Goal: Transaction & Acquisition: Subscribe to service/newsletter

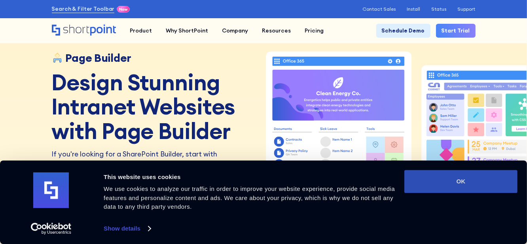
click at [469, 177] on button "OK" at bounding box center [461, 181] width 113 height 23
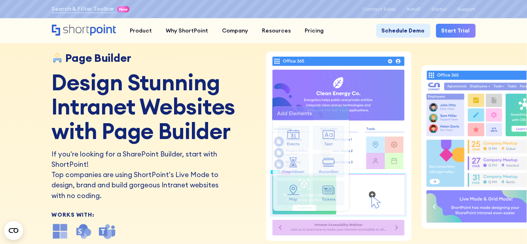
click at [455, 31] on link "Start Trial" at bounding box center [456, 31] width 40 height 14
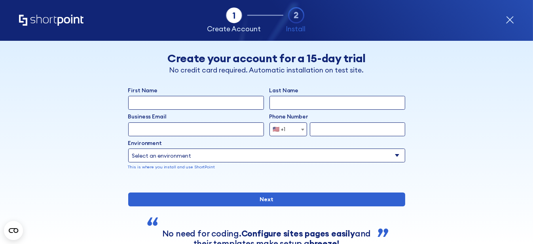
click at [237, 101] on input "First Name" at bounding box center [196, 103] width 136 height 14
type input "[PERSON_NAME]"
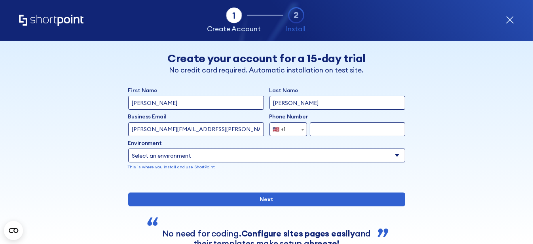
type input "[PERSON_NAME][EMAIL_ADDRESS][PERSON_NAME][DOMAIN_NAME]"
type input "4168898360"
click at [289, 159] on select "Select an environment Microsoft 365 SharePoint Online SharePoint Subscription E…" at bounding box center [266, 155] width 277 height 14
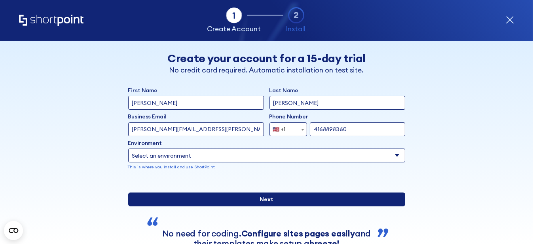
select select "Microsoft 365"
click at [128, 148] on select "Select an environment Microsoft 365 SharePoint Online SharePoint Subscription E…" at bounding box center [266, 155] width 277 height 14
click at [254, 206] on input "Next" at bounding box center [266, 199] width 277 height 14
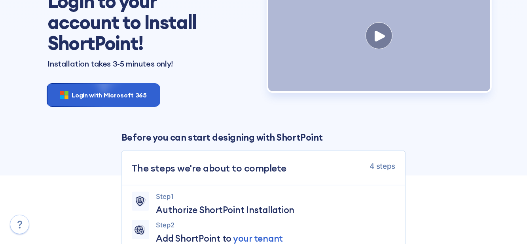
scroll to position [79, 0]
